Goal: Information Seeking & Learning: Find specific page/section

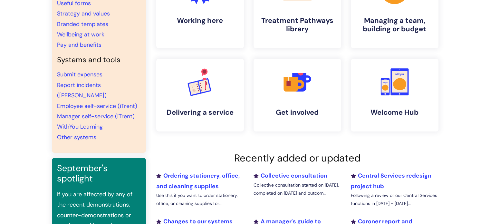
scroll to position [97, 0]
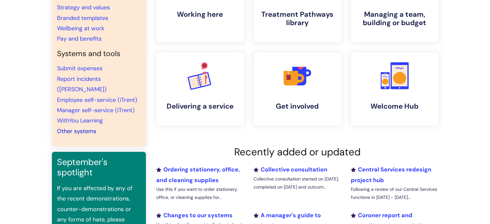
click at [88, 127] on link "Other systems" at bounding box center [76, 131] width 39 height 8
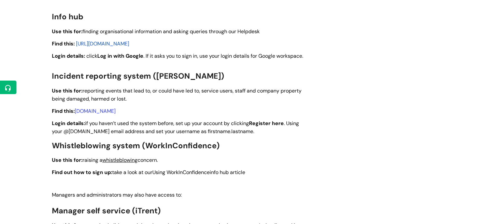
scroll to position [580, 0]
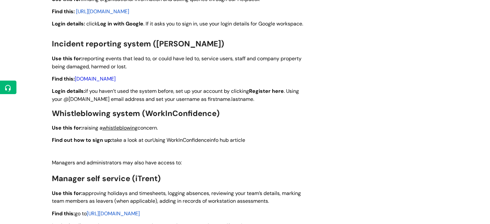
click at [116, 80] on link "incidents.wearewithyou.org.uk" at bounding box center [95, 78] width 41 height 7
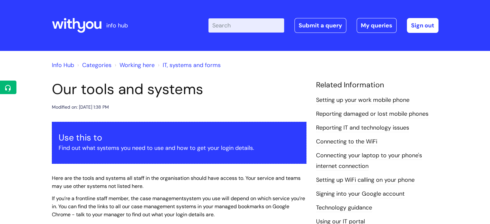
click at [269, 19] on input "Enter your search term here..." at bounding box center [246, 25] width 76 height 14
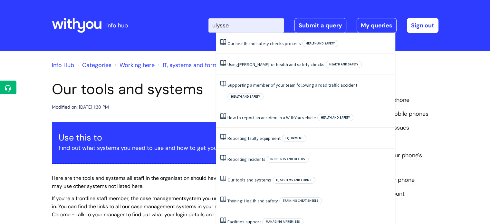
type input "ulysses"
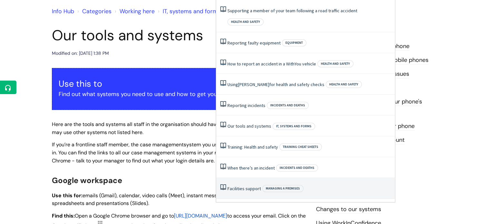
scroll to position [64, 0]
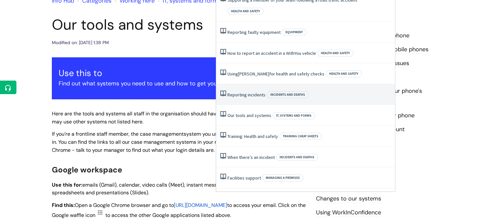
click at [257, 92] on link "Reporting incidents" at bounding box center [247, 95] width 38 height 6
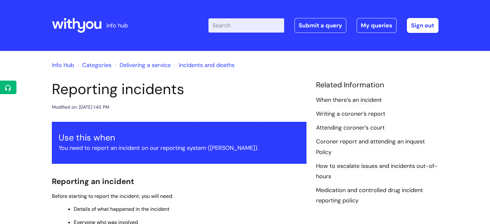
click at [356, 99] on link "When there’s an incident" at bounding box center [349, 100] width 66 height 8
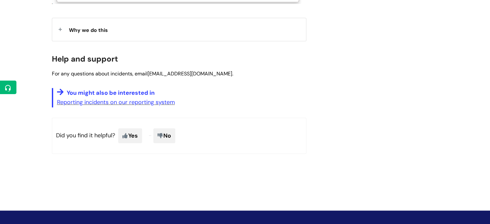
scroll to position [553, 0]
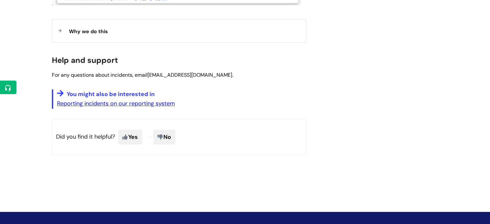
click at [117, 105] on link "Reporting incidents on our reporting system" at bounding box center [116, 104] width 118 height 8
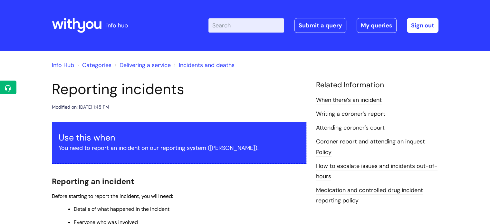
click at [96, 66] on link "Categories" at bounding box center [96, 65] width 29 height 8
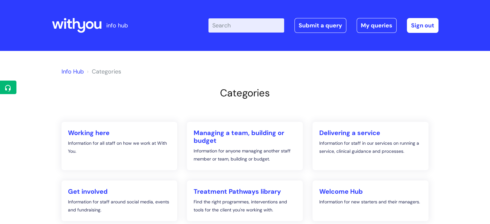
click at [266, 20] on input "Enter your search term here..." at bounding box center [246, 25] width 76 height 14
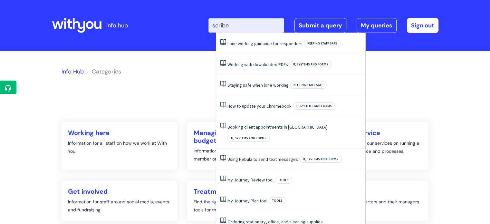
type input "scribe"
click button "Search" at bounding box center [0, 0] width 0 height 0
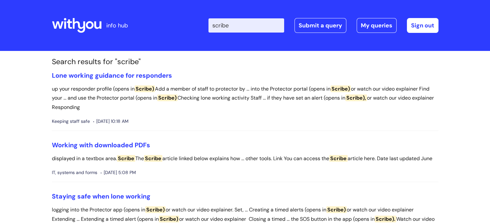
click at [241, 28] on input "scribe" at bounding box center [246, 25] width 76 height 14
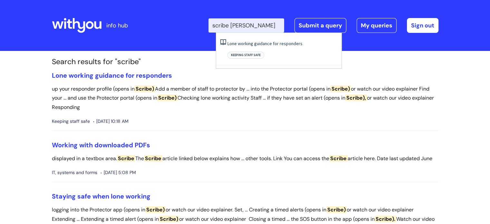
type input "scribe [PERSON_NAME]"
click button "Search" at bounding box center [0, 0] width 0 height 0
